Goal: Information Seeking & Learning: Learn about a topic

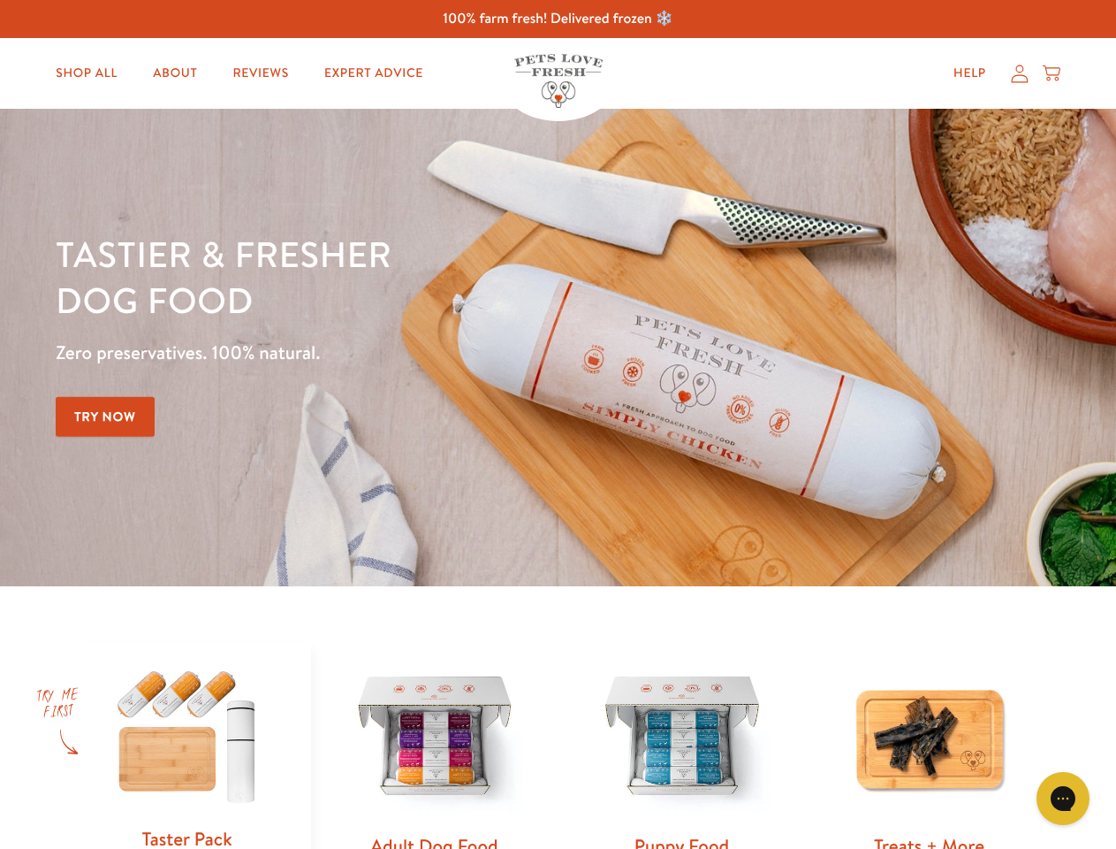
click at [558, 424] on div "Tastier & fresher dog food Zero preservatives. 100% natural. Try Now" at bounding box center [391, 347] width 670 height 233
click at [1063, 798] on icon "Open gorgias live chat" at bounding box center [1062, 797] width 17 height 17
